Goal: Task Accomplishment & Management: Manage account settings

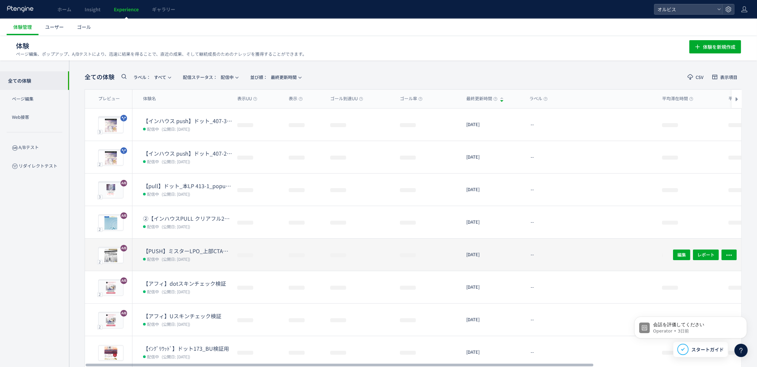
click at [195, 249] on dt "【PUSH】ミスターLPO_上部CTAなし" at bounding box center [187, 251] width 89 height 8
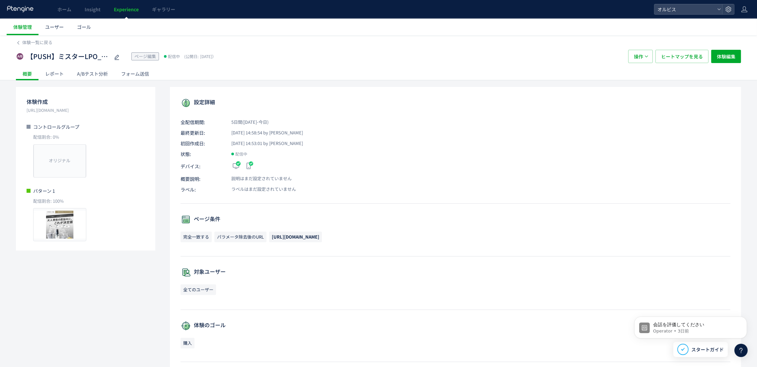
click at [101, 72] on div "A/Bテスト分析" at bounding box center [92, 73] width 44 height 13
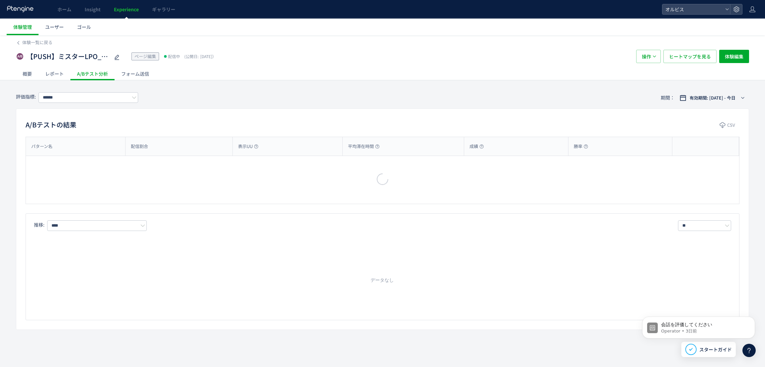
type input "**"
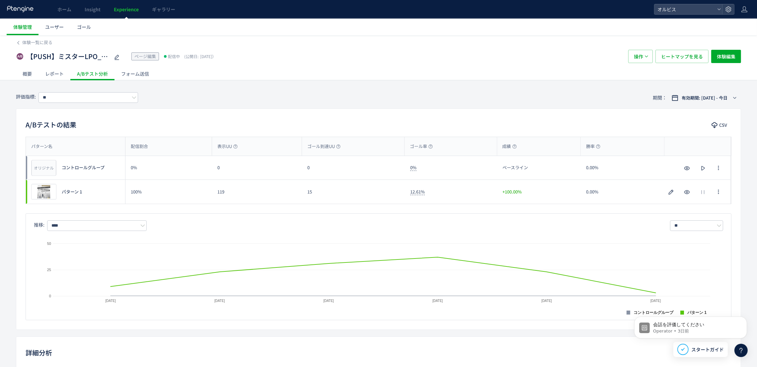
click at [132, 6] on span "Experience" at bounding box center [126, 9] width 25 height 7
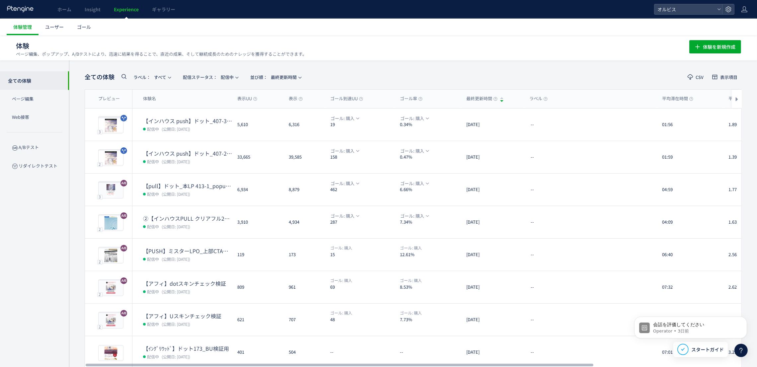
click at [120, 76] on icon at bounding box center [124, 76] width 8 height 8
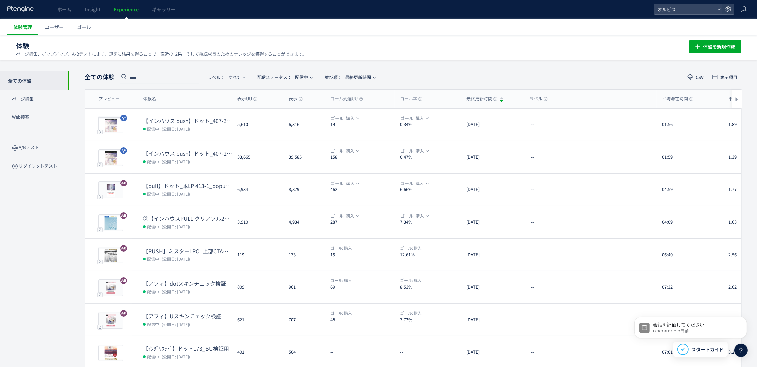
type input "****"
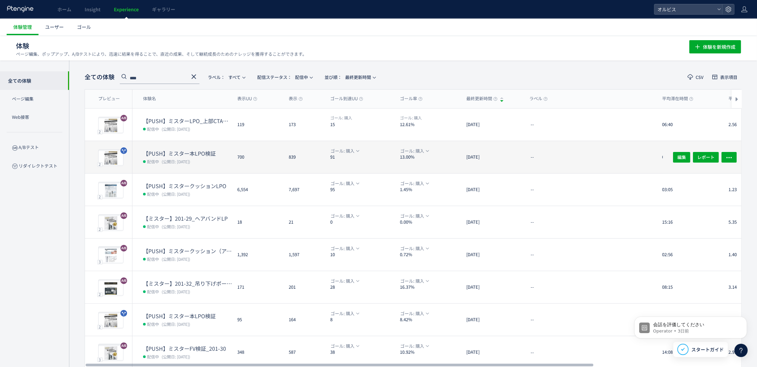
click at [175, 144] on div "【PUSH】ミスター本LPO検証 配信中 (公開日: [DATE])" at bounding box center [182, 157] width 100 height 32
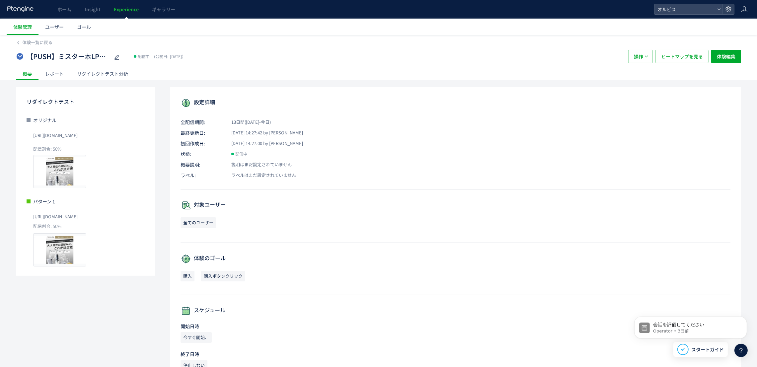
click at [102, 73] on div "リダイレクトテスト分析" at bounding box center [102, 73] width 64 height 13
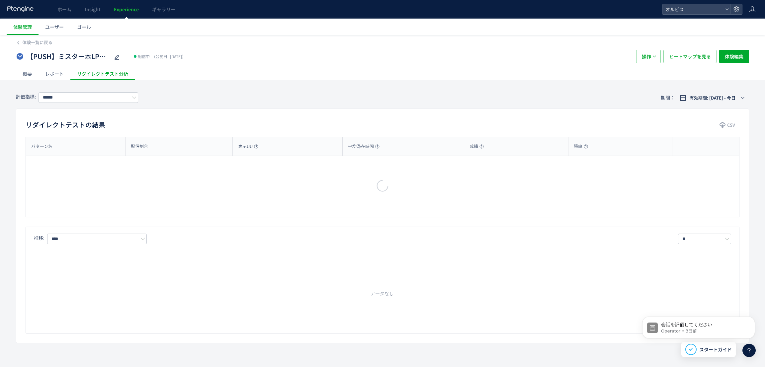
type input "**"
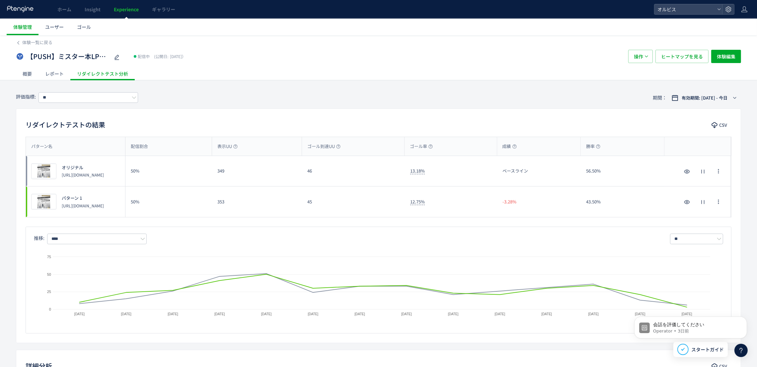
click at [124, 12] on span "Experience" at bounding box center [126, 9] width 25 height 7
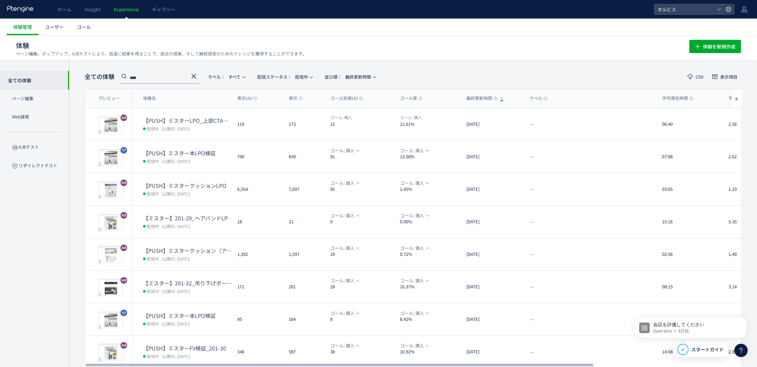
scroll to position [13, 0]
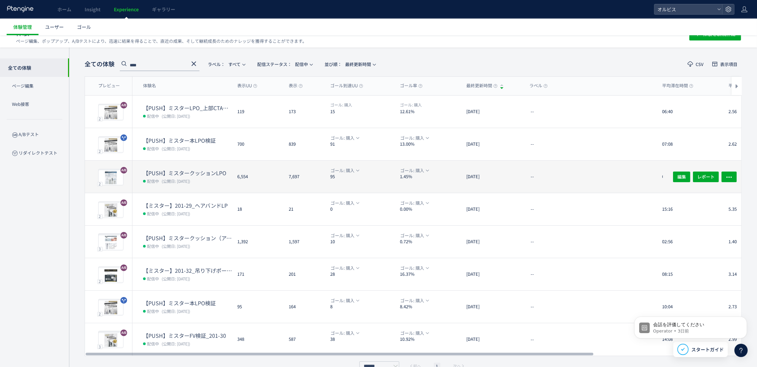
click at [219, 178] on dd "配信中 (公開日: [DATE])" at bounding box center [187, 181] width 89 height 9
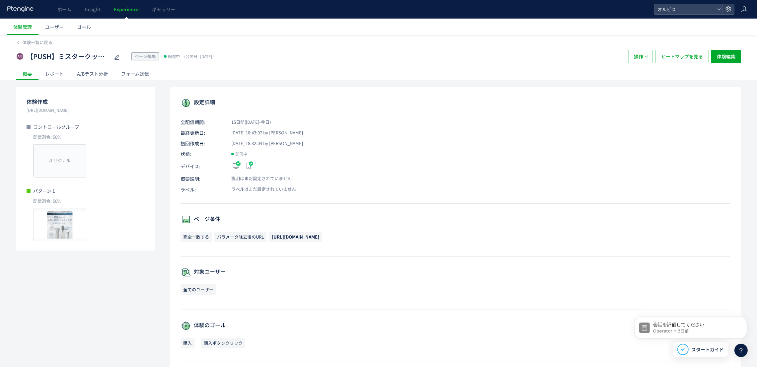
click at [93, 75] on div "A/Bテスト分析" at bounding box center [92, 73] width 44 height 13
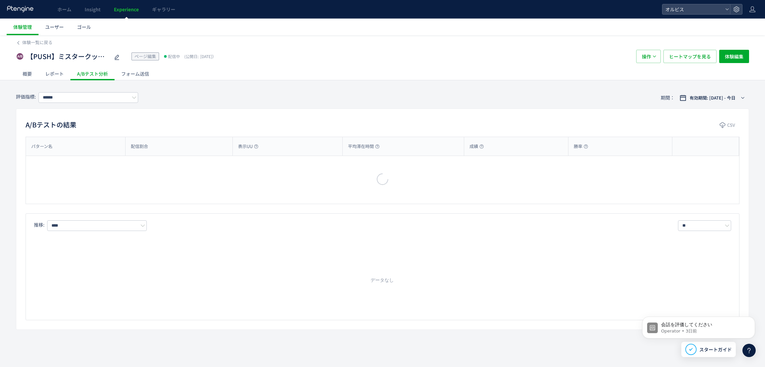
type input "**"
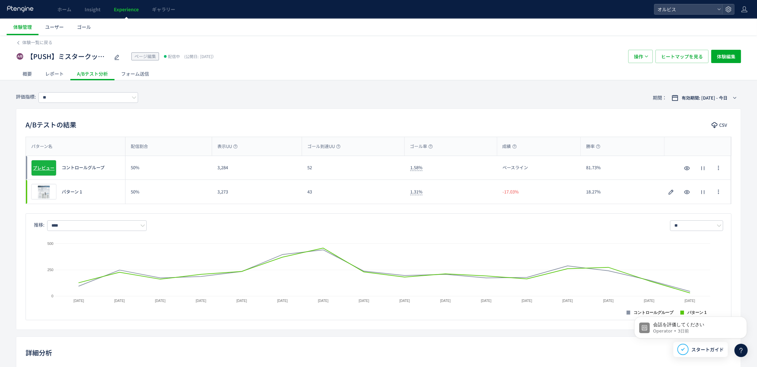
click at [44, 163] on div "オリジナル プレビュー" at bounding box center [43, 168] width 25 height 16
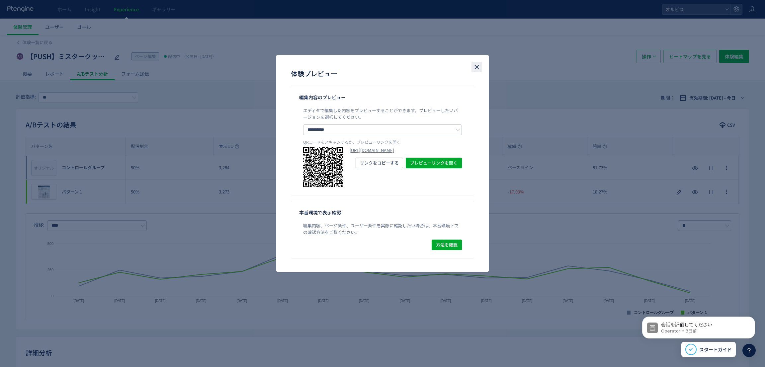
click at [476, 69] on icon "close" at bounding box center [477, 67] width 8 height 8
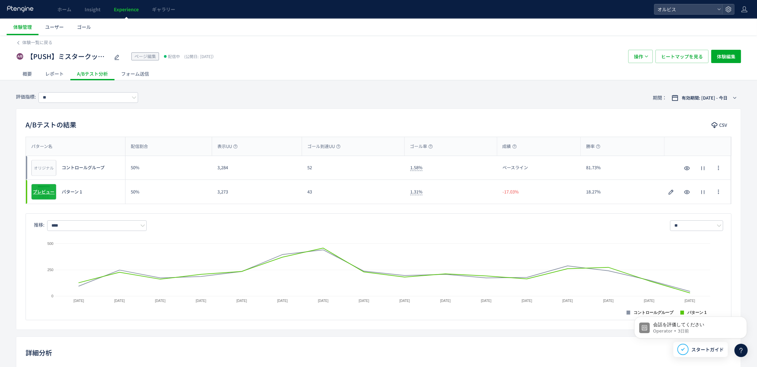
click at [46, 189] on span "プレビュー" at bounding box center [44, 192] width 22 height 6
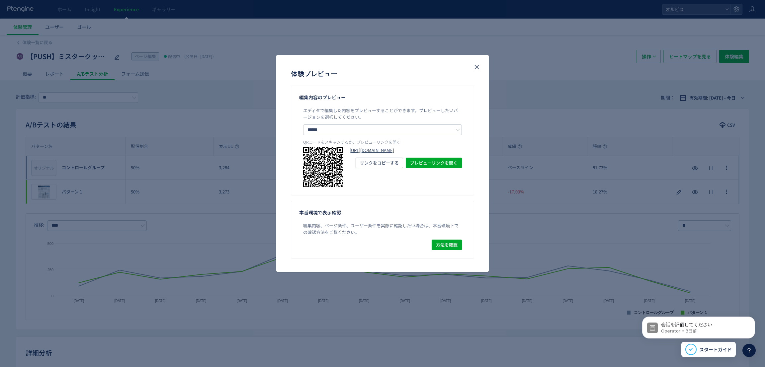
click at [377, 152] on link "[URL][DOMAIN_NAME]" at bounding box center [405, 150] width 112 height 6
click at [218, 80] on div "体験プレビュー 編集内容のプレビュー エディタで編集した内容をプレビューすることができます。 プレビューしたいバージョンを選択してください。 ****** コ…" at bounding box center [382, 183] width 765 height 367
click at [479, 66] on icon "close" at bounding box center [477, 67] width 8 height 8
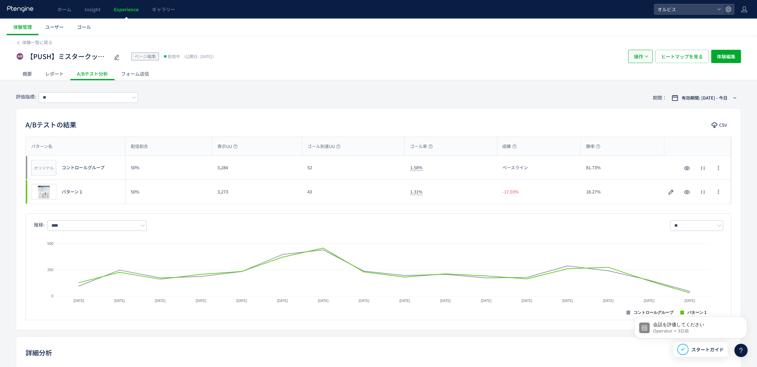
click at [650, 53] on button "操作" at bounding box center [640, 56] width 25 height 13
click at [644, 78] on li "停止" at bounding box center [640, 77] width 23 height 12
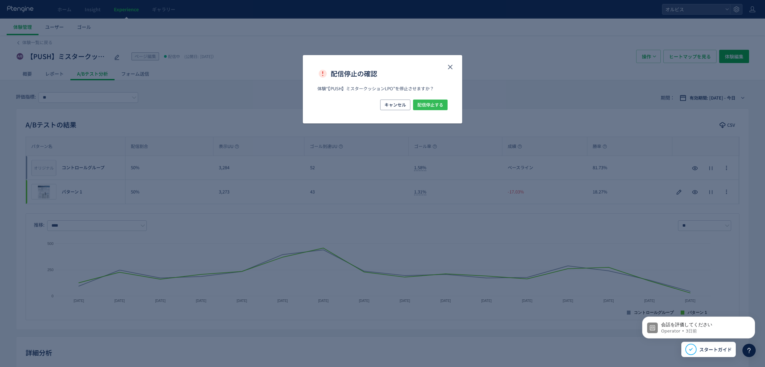
click at [433, 102] on span "配信停止する" at bounding box center [430, 105] width 26 height 11
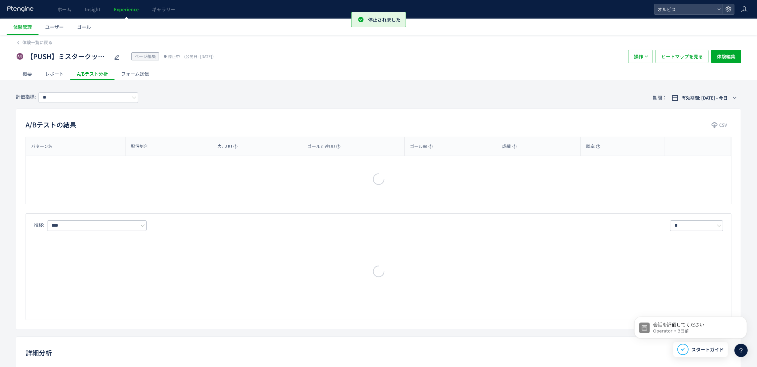
click at [127, 10] on span "Experience" at bounding box center [126, 9] width 25 height 7
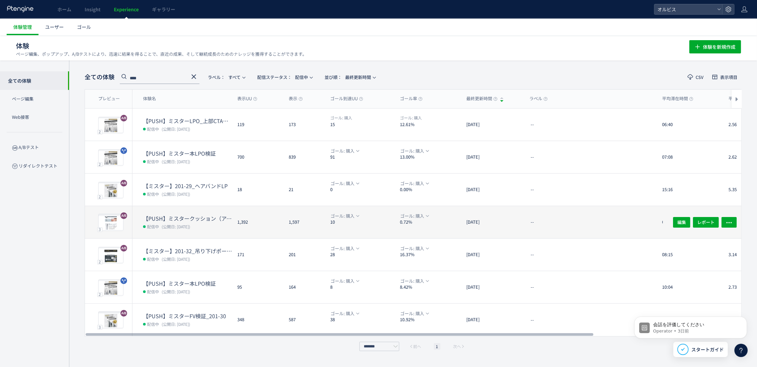
click at [232, 222] on dd "配信中 (公開日: [DATE])" at bounding box center [187, 226] width 89 height 9
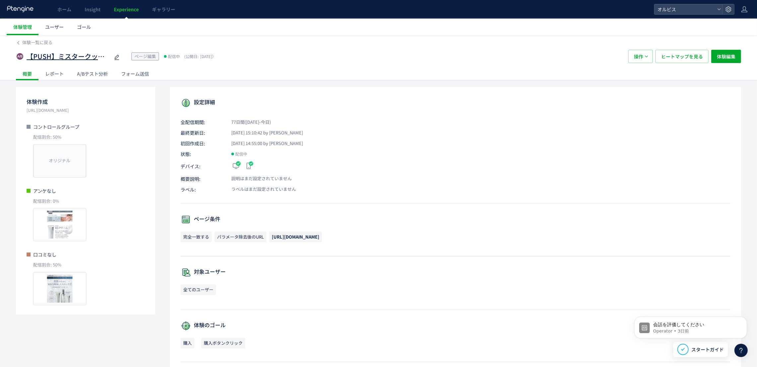
click at [97, 52] on span "【PUSH】ミスタークッション（アンケ無し）検証" at bounding box center [68, 57] width 83 height 10
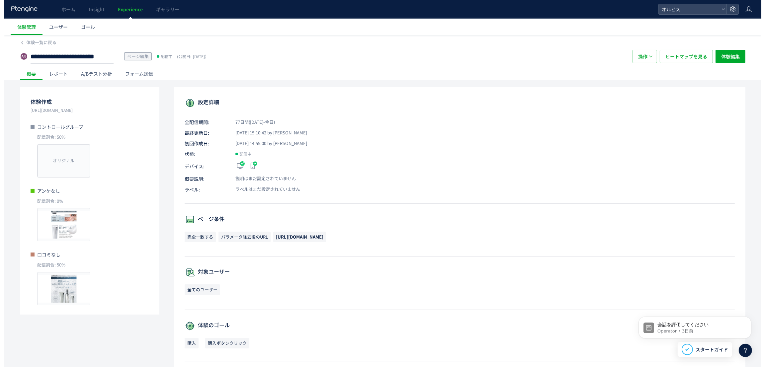
scroll to position [0, 67]
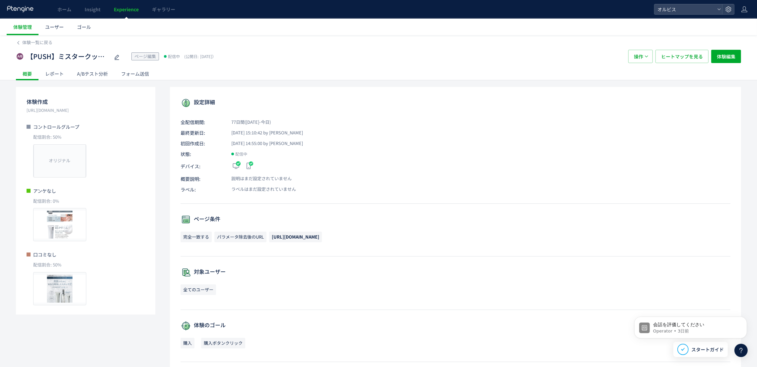
click at [91, 72] on div "A/Bテスト分析" at bounding box center [92, 73] width 44 height 13
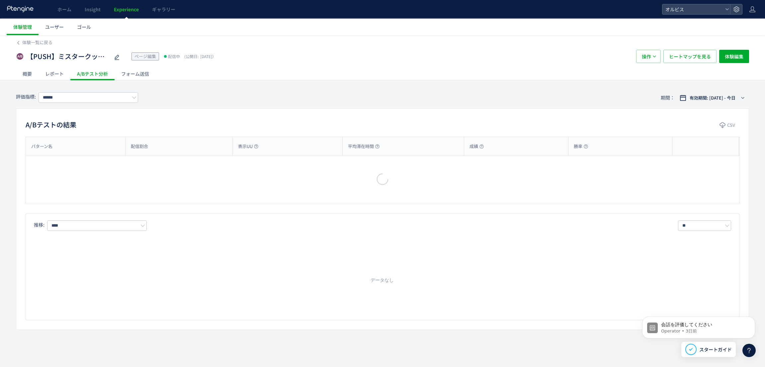
type input "**"
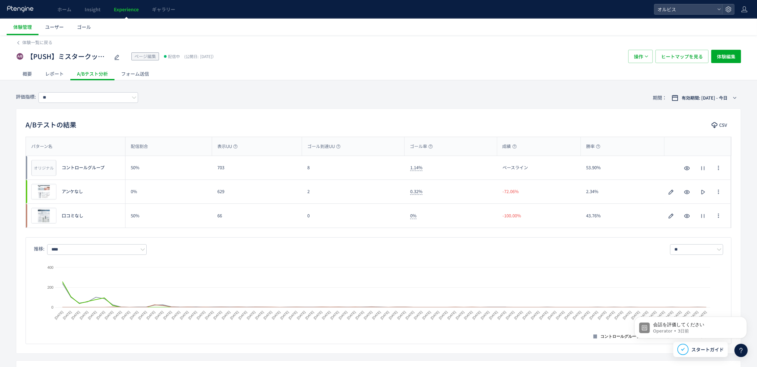
click at [130, 10] on span "Experience" at bounding box center [126, 9] width 25 height 7
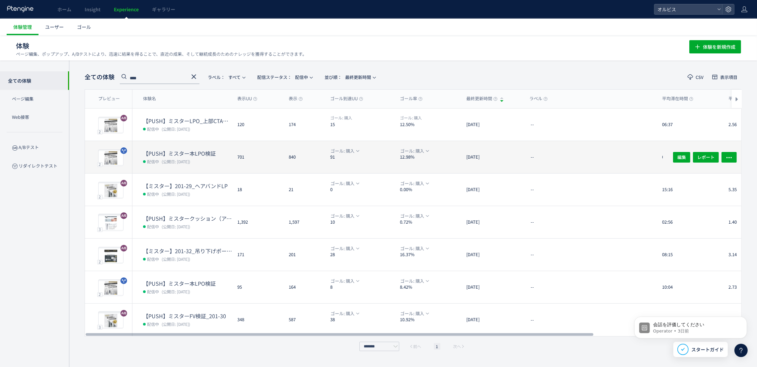
click at [208, 145] on div "【PUSH】ミスター本LPO検証 配信中 (公開日: [DATE])" at bounding box center [182, 157] width 100 height 32
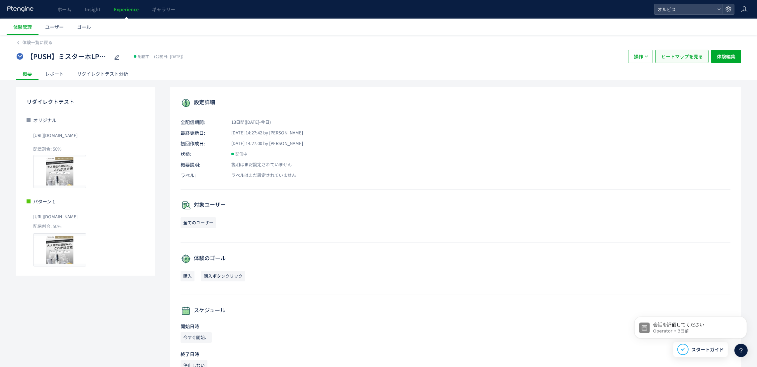
click at [675, 54] on span "ヒートマップを見る" at bounding box center [682, 56] width 42 height 13
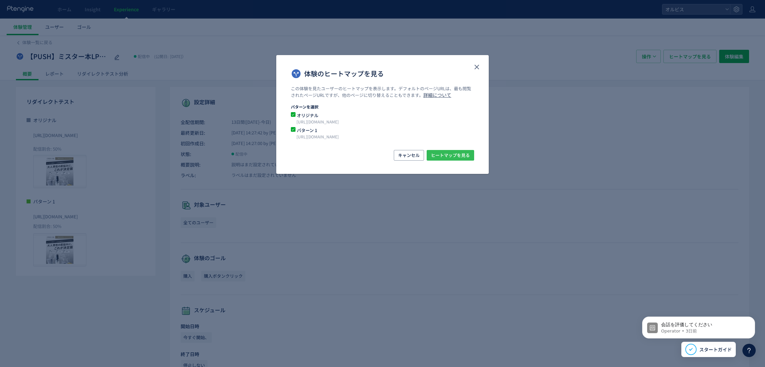
click at [462, 153] on span "ヒートマップを見る" at bounding box center [450, 155] width 39 height 11
